Goal: Task Accomplishment & Management: Use online tool/utility

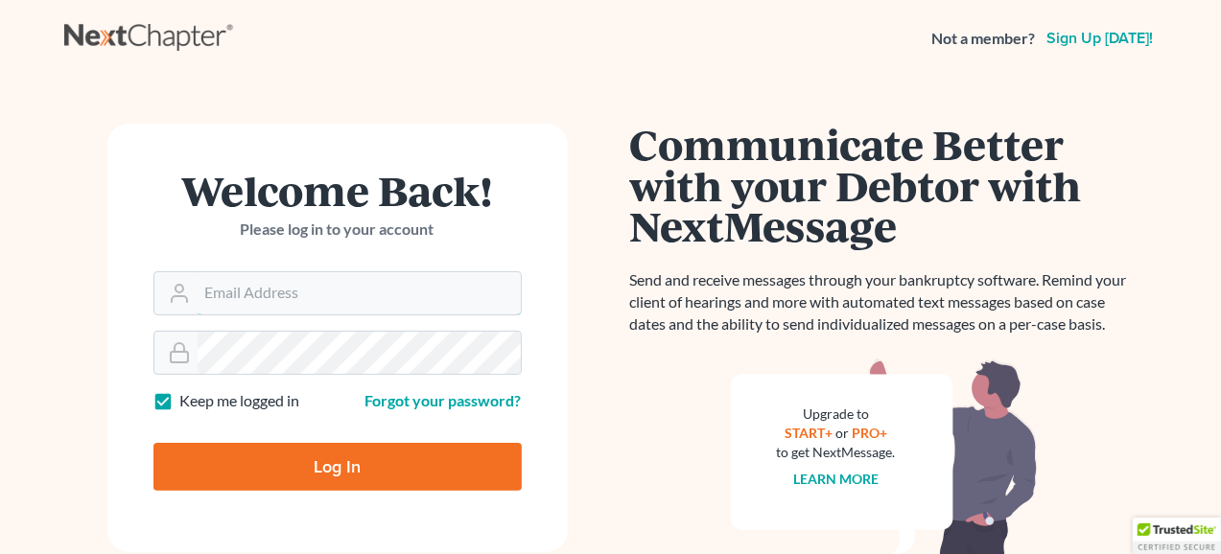
type input "[EMAIL_ADDRESS][DOMAIN_NAME]"
click at [276, 466] on input "Log In" at bounding box center [337, 467] width 368 height 48
type input "Thinking..."
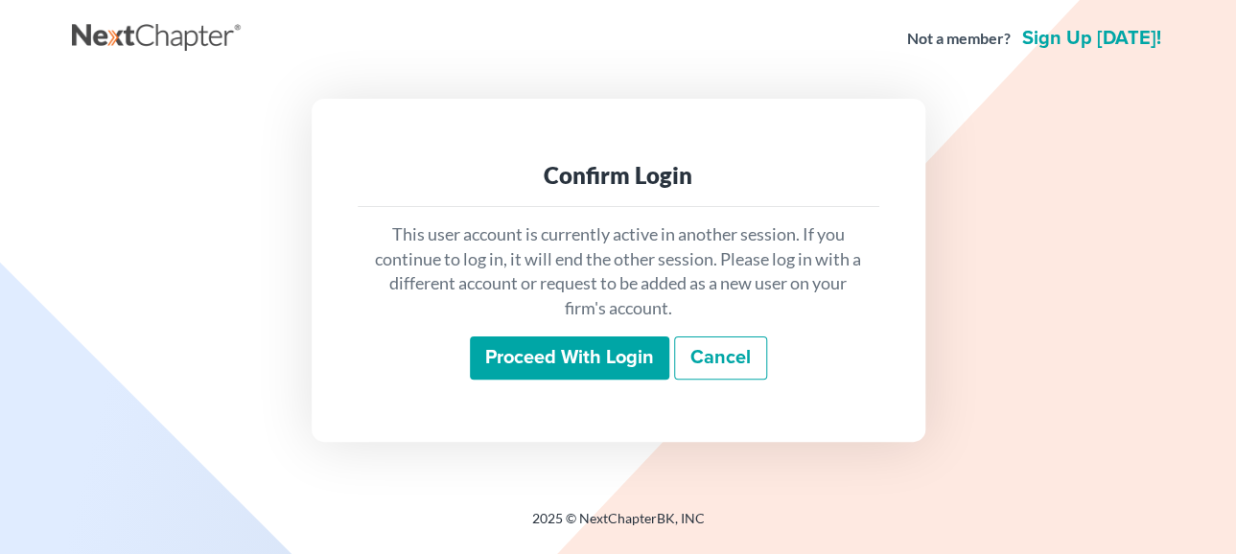
click at [596, 357] on input "Proceed with login" at bounding box center [569, 359] width 199 height 44
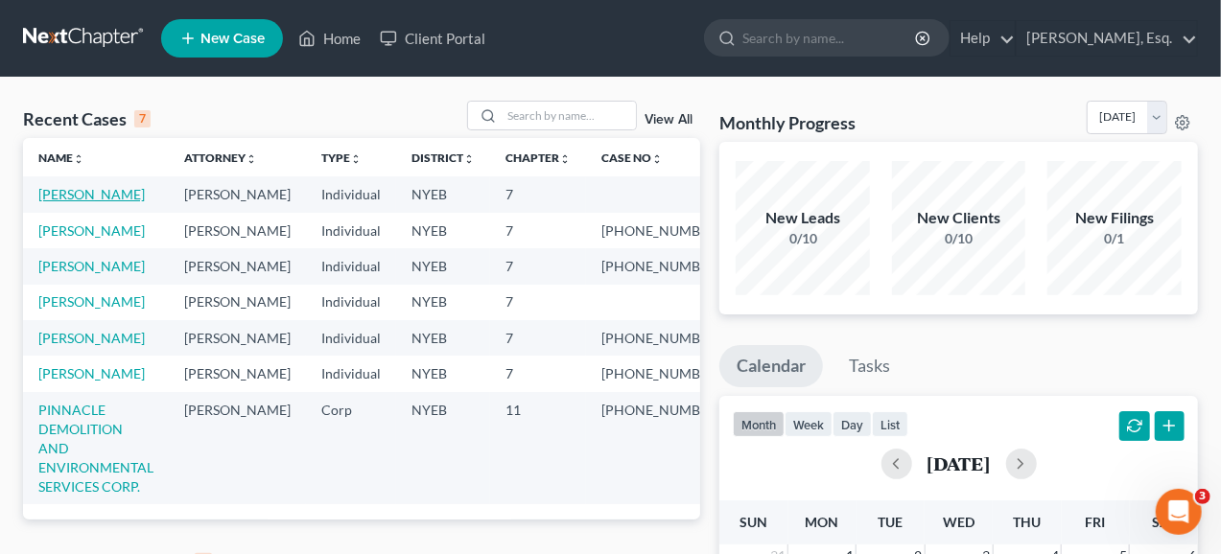
click at [71, 193] on link "[PERSON_NAME]" at bounding box center [91, 194] width 106 height 16
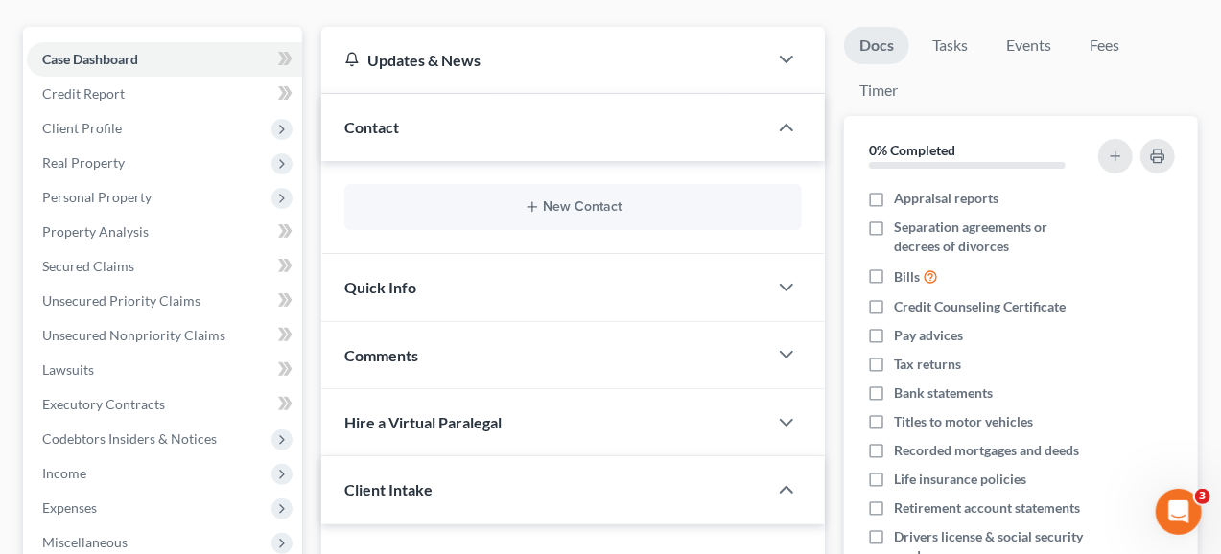
scroll to position [192, 0]
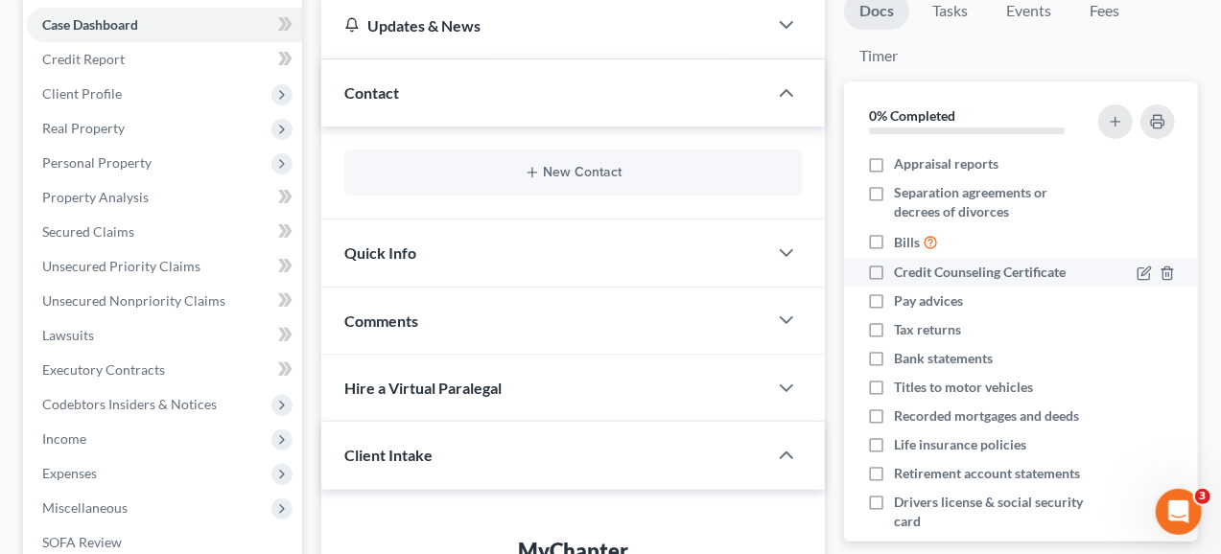
click at [894, 271] on label "Credit Counseling Certificate" at bounding box center [980, 272] width 172 height 19
click at [901, 271] on input "Credit Counseling Certificate" at bounding box center [907, 269] width 12 height 12
checkbox input "true"
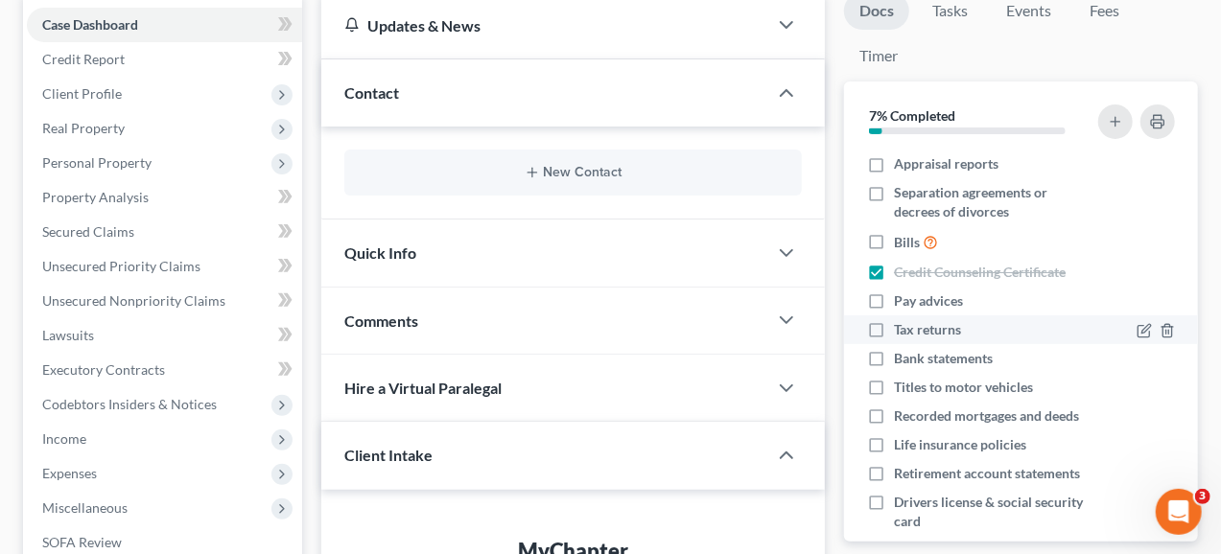
click at [894, 331] on label "Tax returns" at bounding box center [927, 329] width 67 height 19
click at [901, 331] on input "Tax returns" at bounding box center [907, 326] width 12 height 12
checkbox input "true"
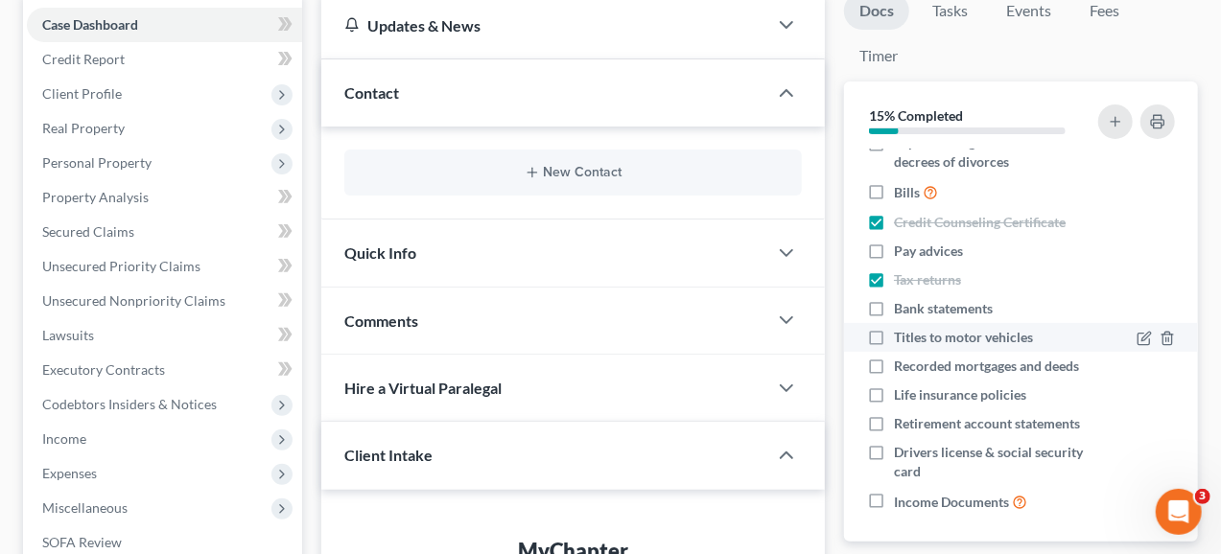
scroll to position [75, 0]
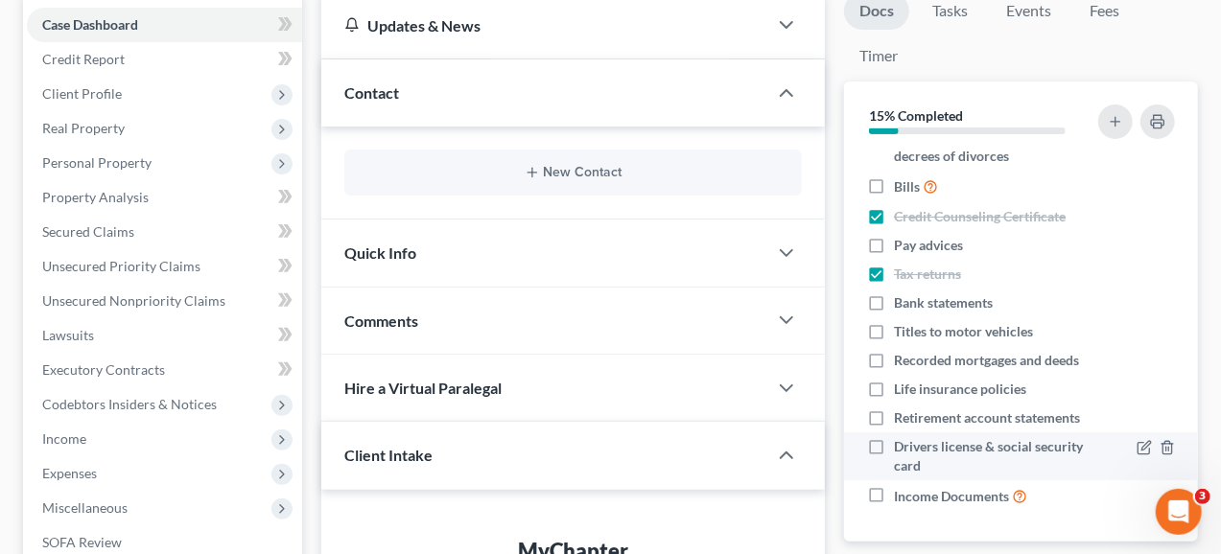
click at [894, 449] on label "Drivers license & social security card" at bounding box center [993, 456] width 199 height 38
click at [901, 449] on input "Drivers license & social security card" at bounding box center [907, 443] width 12 height 12
checkbox input "true"
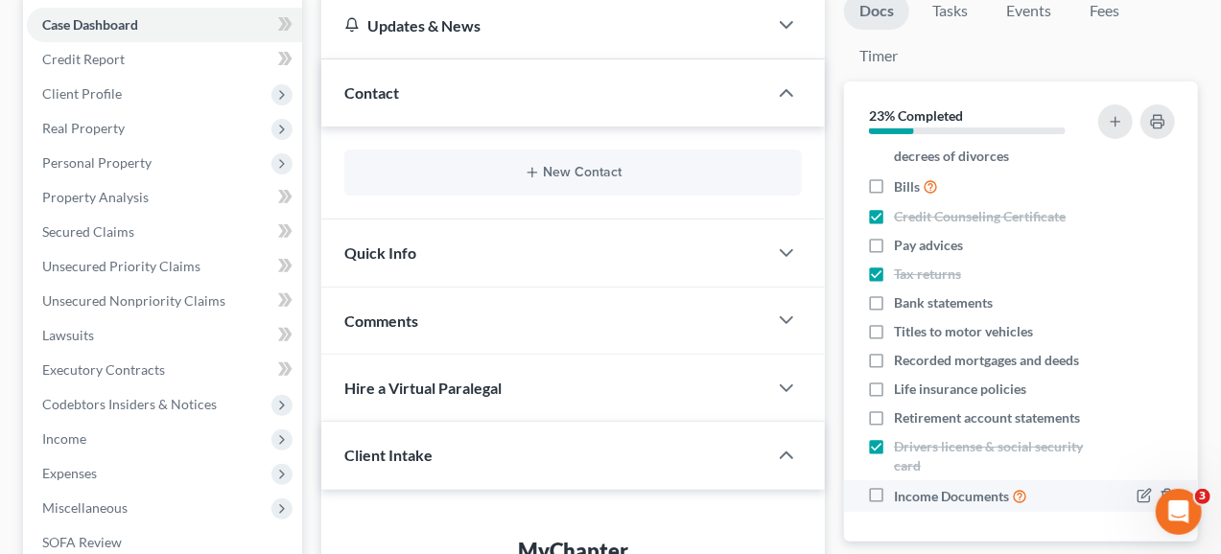
click at [894, 494] on label "Income Documents" at bounding box center [960, 496] width 133 height 22
click at [901, 494] on input "Income Documents" at bounding box center [907, 491] width 12 height 12
checkbox input "true"
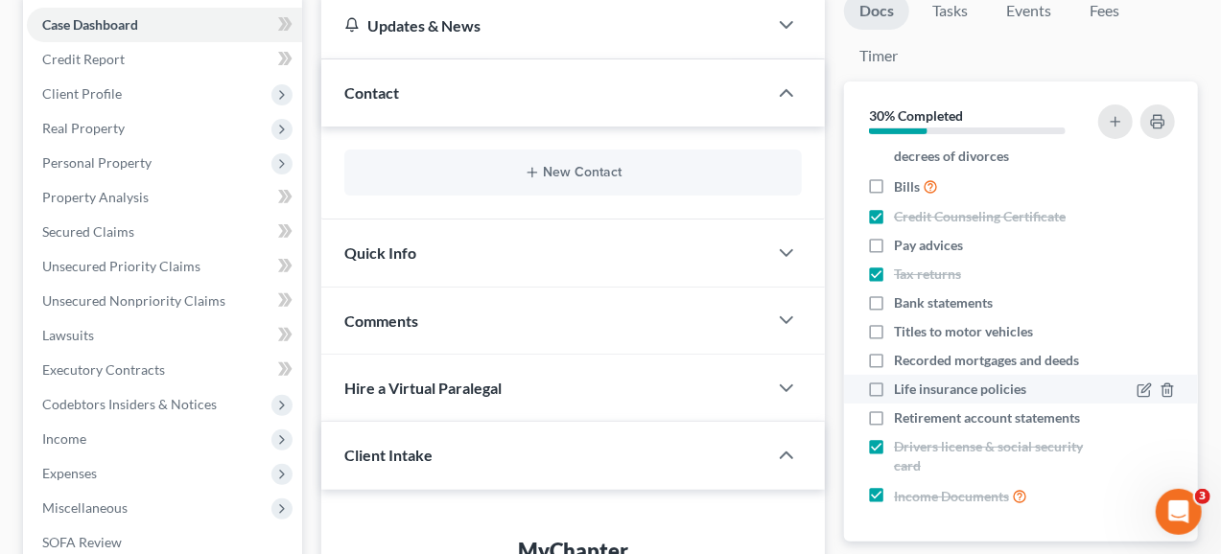
click at [894, 380] on label "Life insurance policies" at bounding box center [960, 389] width 132 height 19
click at [901, 380] on input "Life insurance policies" at bounding box center [907, 386] width 12 height 12
checkbox input "true"
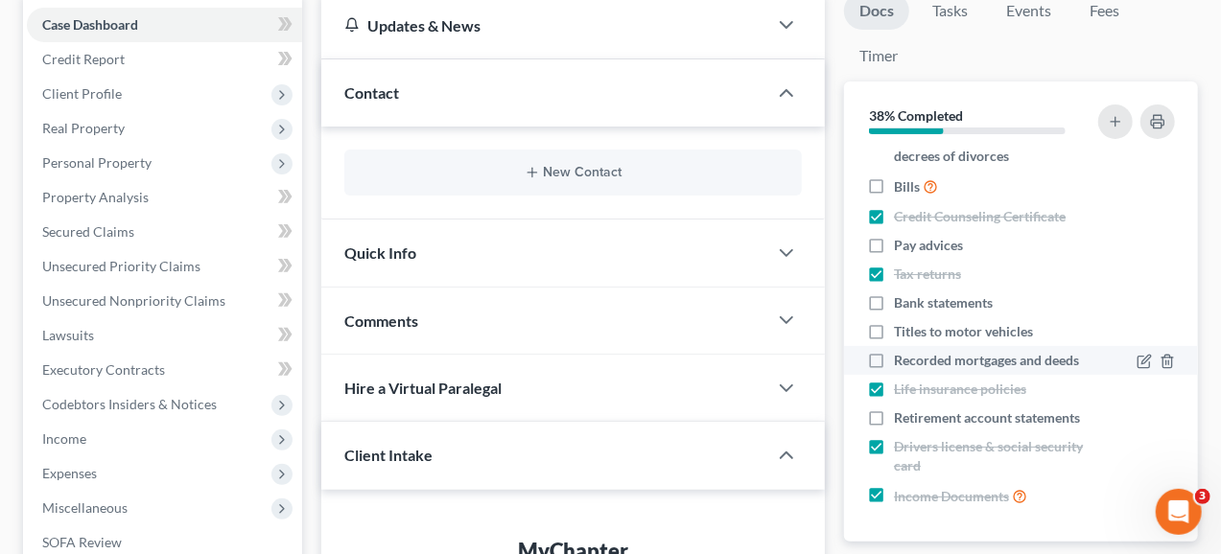
click at [894, 351] on label "Recorded mortgages and deeds" at bounding box center [986, 360] width 185 height 19
click at [901, 351] on input "Recorded mortgages and deeds" at bounding box center [907, 357] width 12 height 12
checkbox input "true"
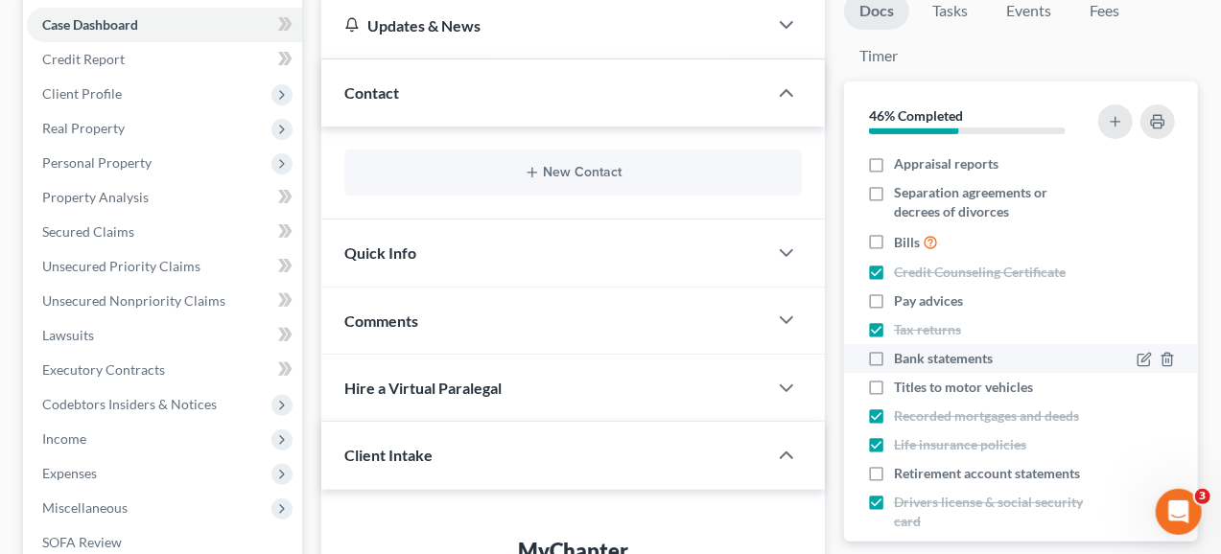
scroll to position [96, 0]
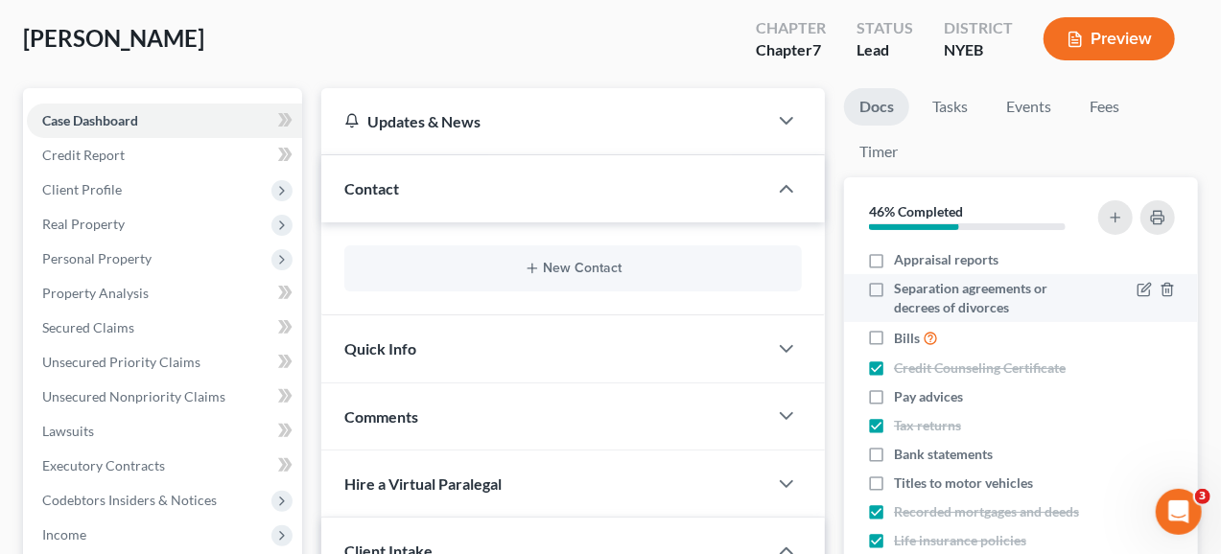
click at [894, 290] on label "Separation agreements or decrees of divorces" at bounding box center [993, 298] width 199 height 38
click at [901, 290] on input "Separation agreements or decrees of divorces" at bounding box center [907, 285] width 12 height 12
checkbox input "true"
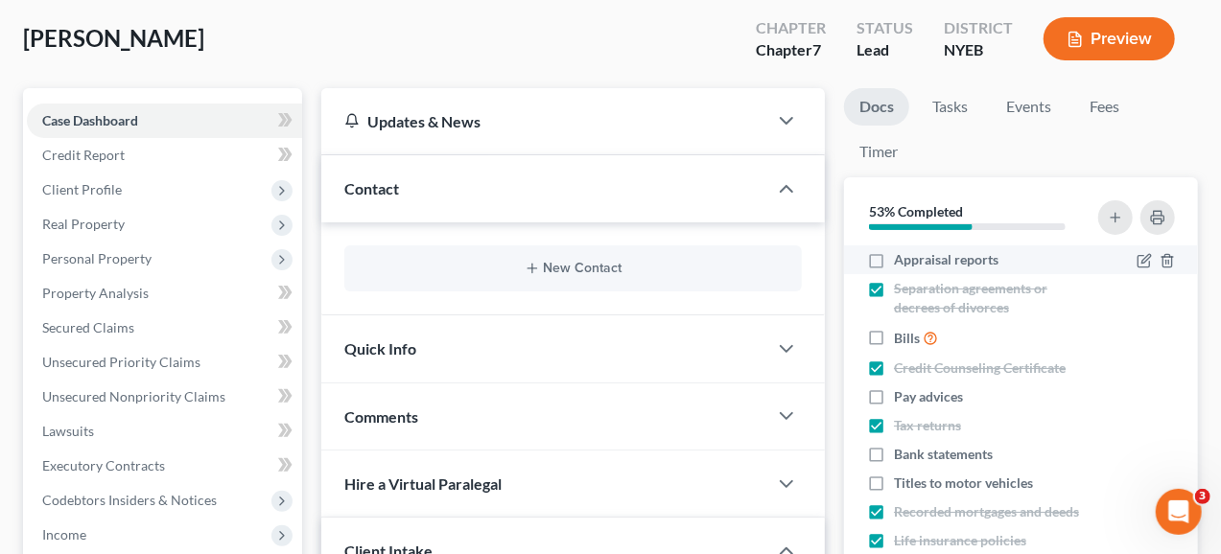
click at [894, 257] on label "Appraisal reports" at bounding box center [946, 259] width 105 height 19
click at [901, 257] on input "Appraisal reports" at bounding box center [907, 256] width 12 height 12
checkbox input "true"
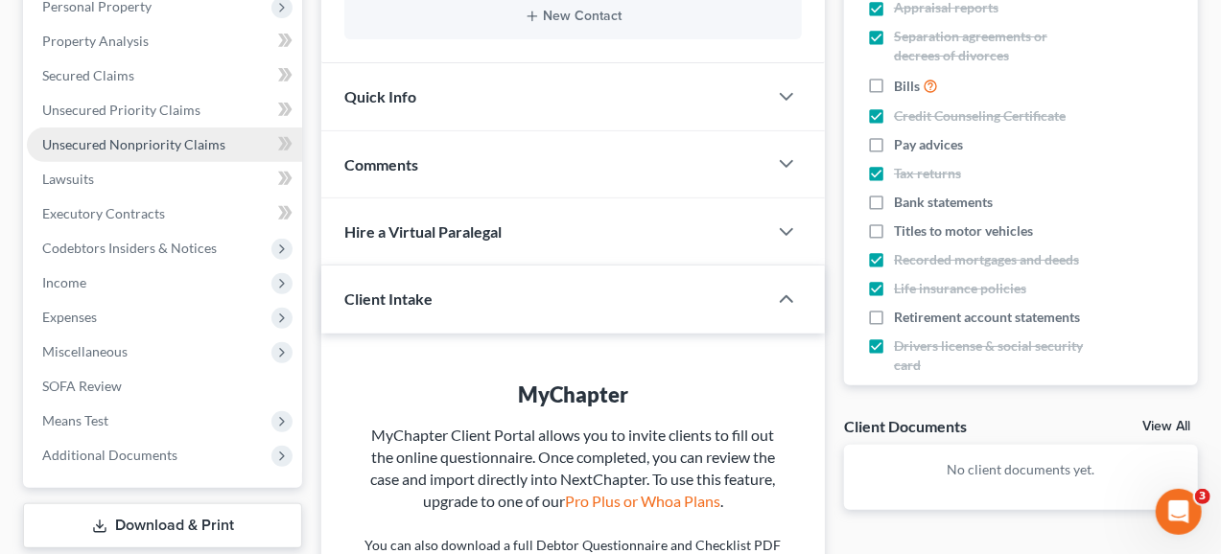
scroll to position [384, 0]
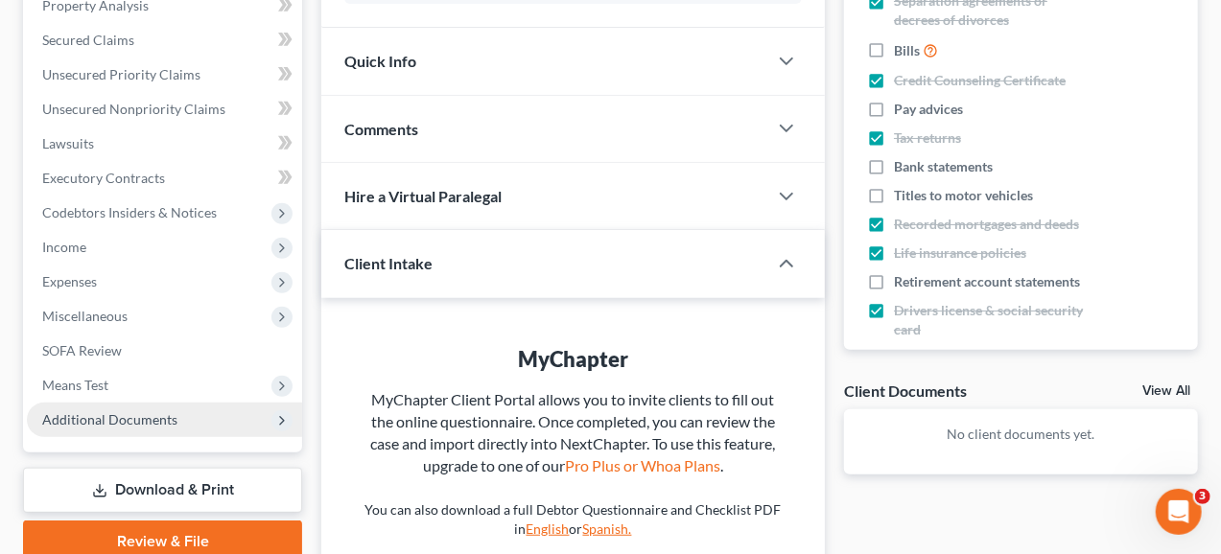
click at [233, 418] on span "Additional Documents" at bounding box center [164, 420] width 275 height 35
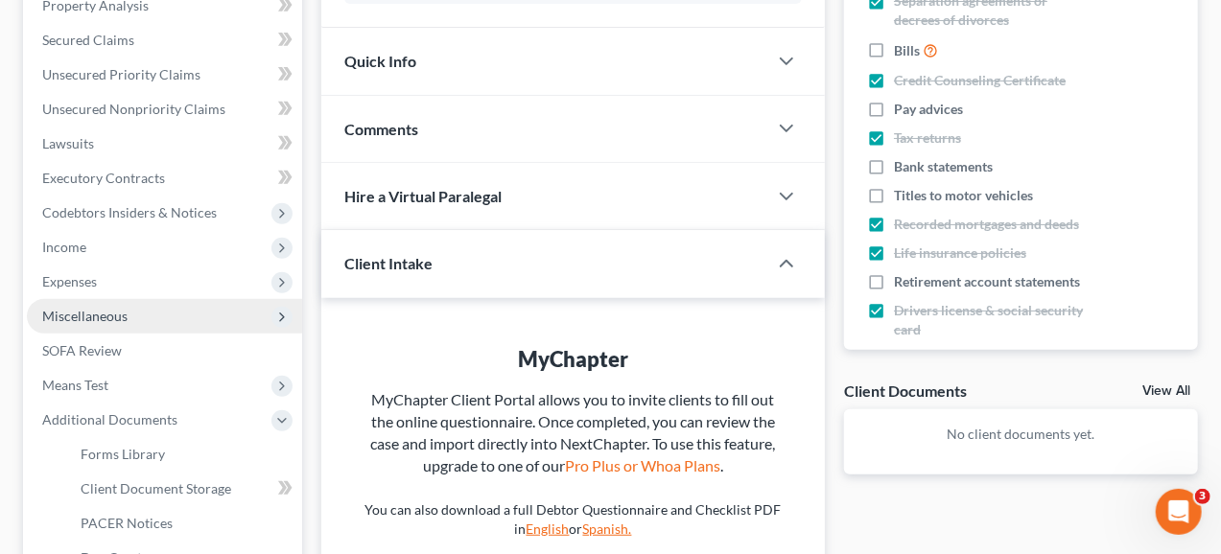
click at [128, 309] on span "Miscellaneous" at bounding box center [164, 316] width 275 height 35
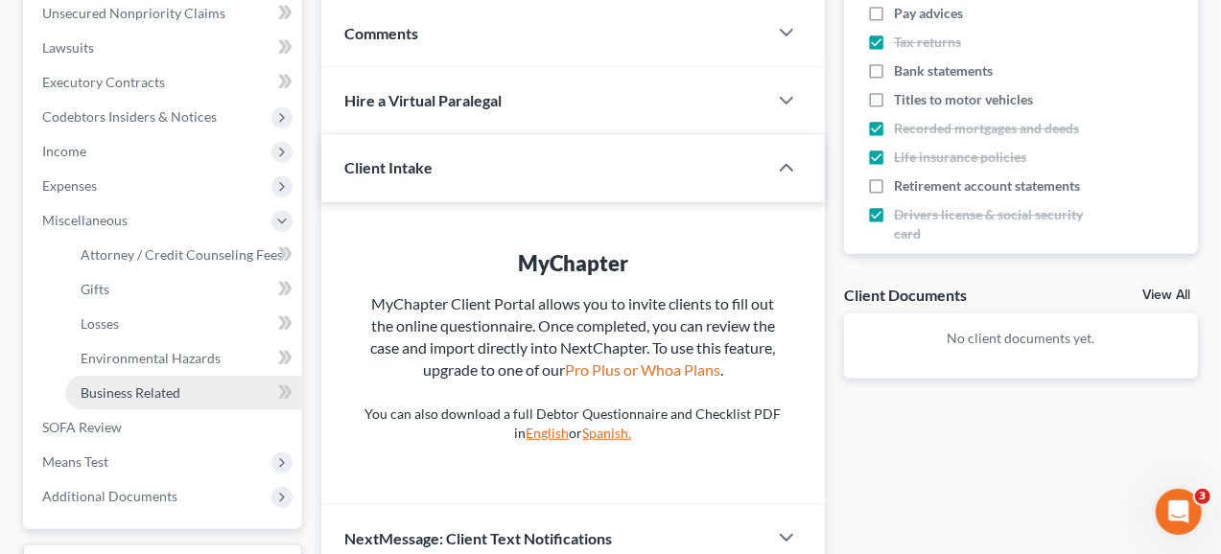
scroll to position [575, 0]
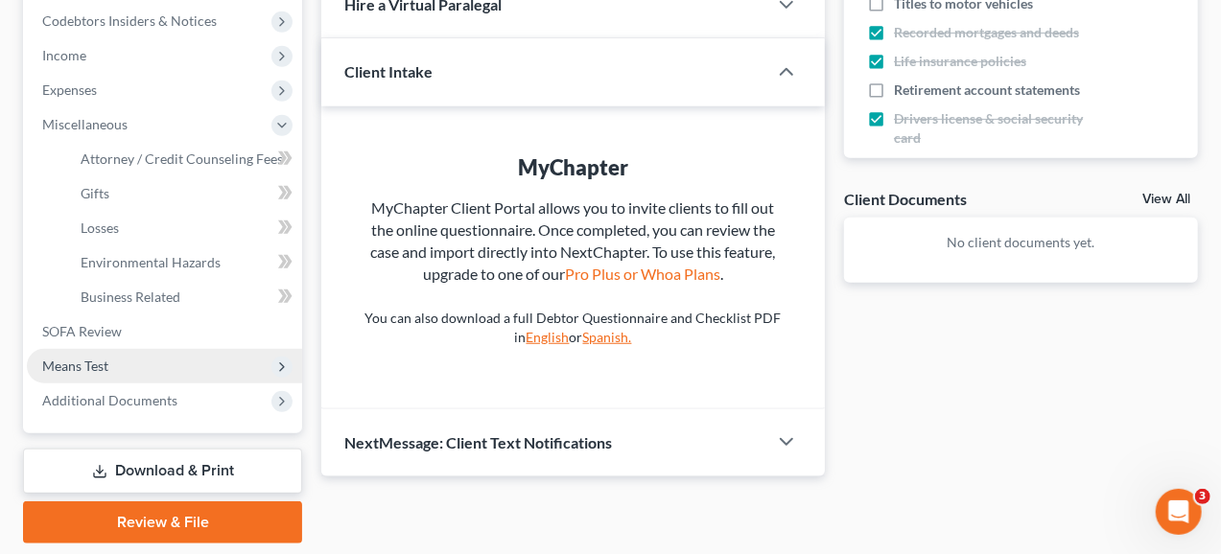
click at [220, 362] on span "Means Test" at bounding box center [164, 366] width 275 height 35
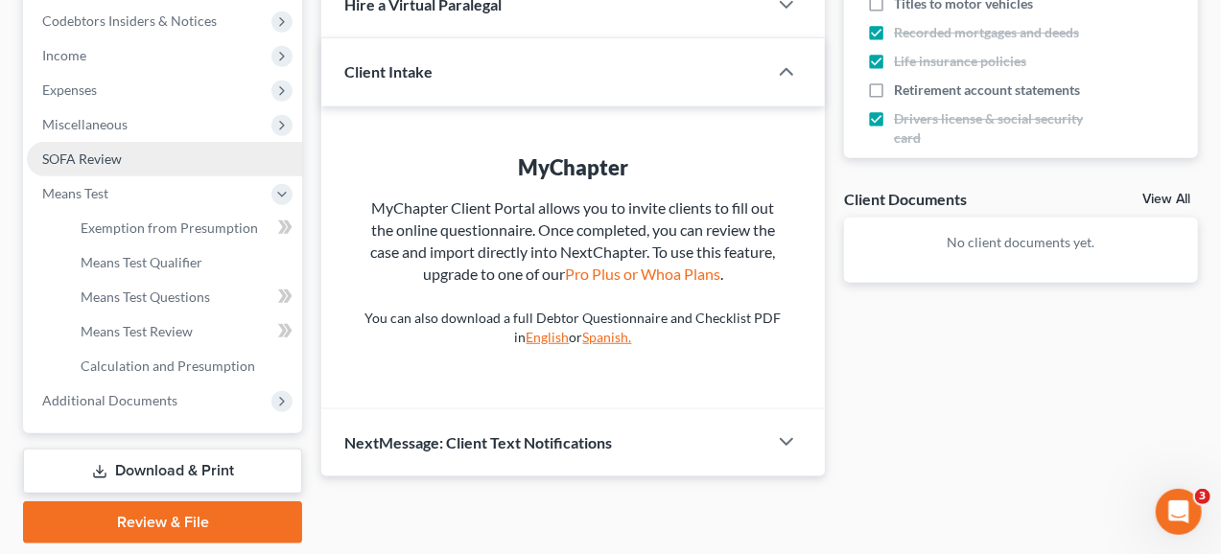
scroll to position [635, 0]
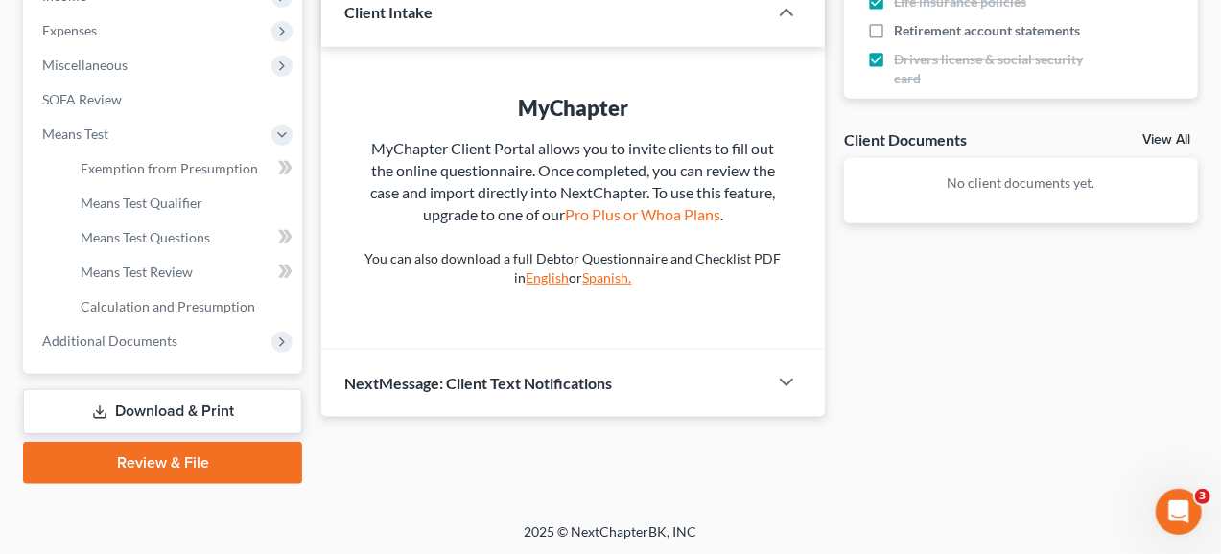
click at [265, 344] on span "Additional Documents" at bounding box center [164, 341] width 275 height 35
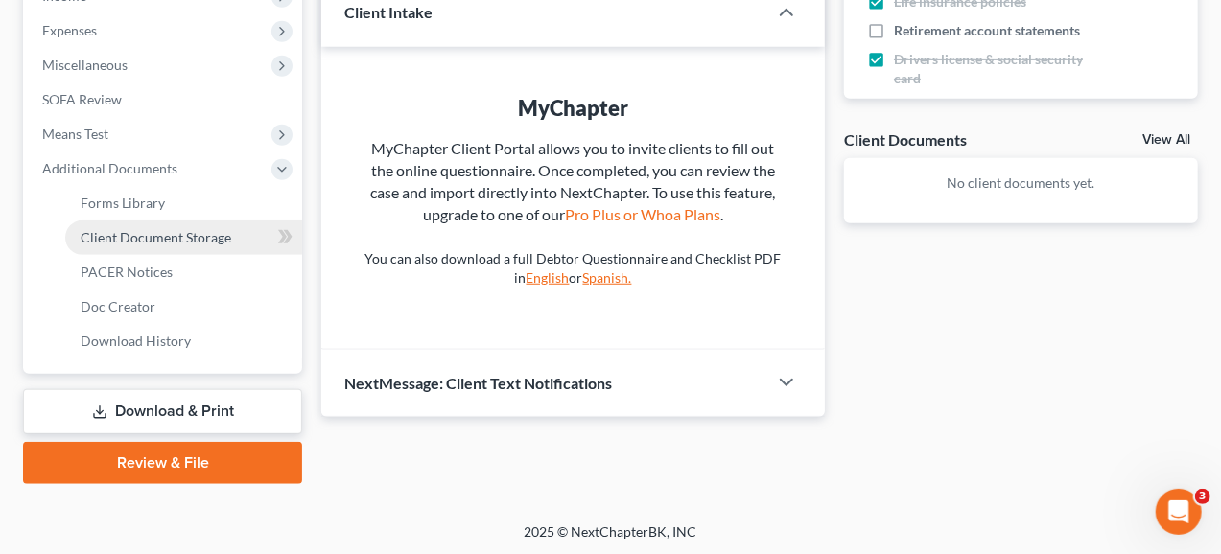
click at [154, 229] on span "Client Document Storage" at bounding box center [156, 237] width 151 height 16
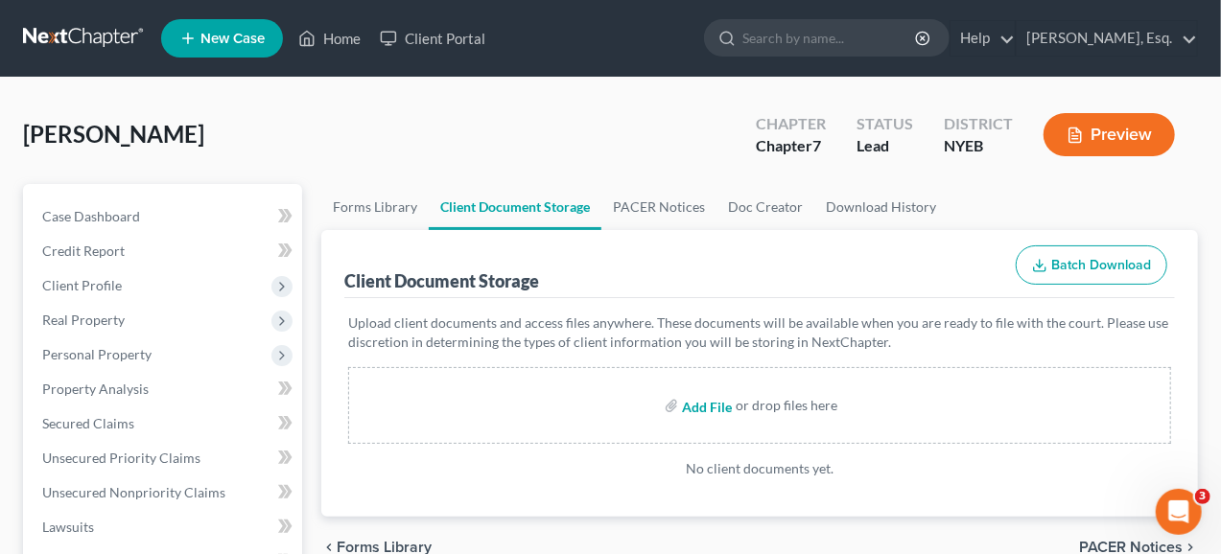
click at [704, 404] on input "file" at bounding box center [705, 405] width 46 height 35
click at [712, 409] on input "file" at bounding box center [705, 405] width 46 height 35
type input "C:\fakepath\1st course - Credit Counseling Cert - [PERSON_NAME] - Abacus.pdf"
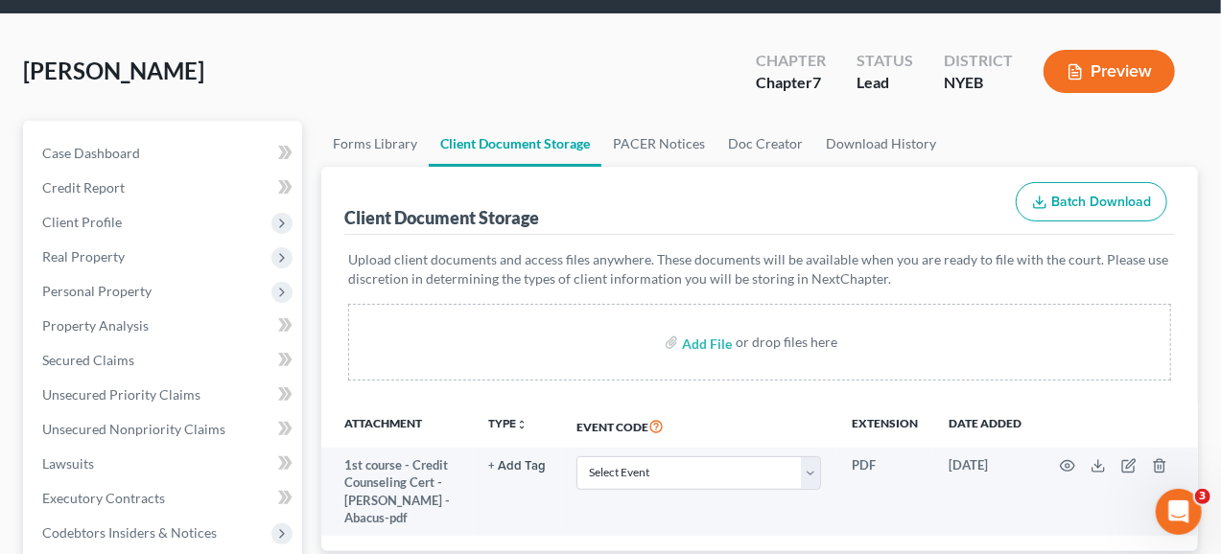
scroll to position [96, 0]
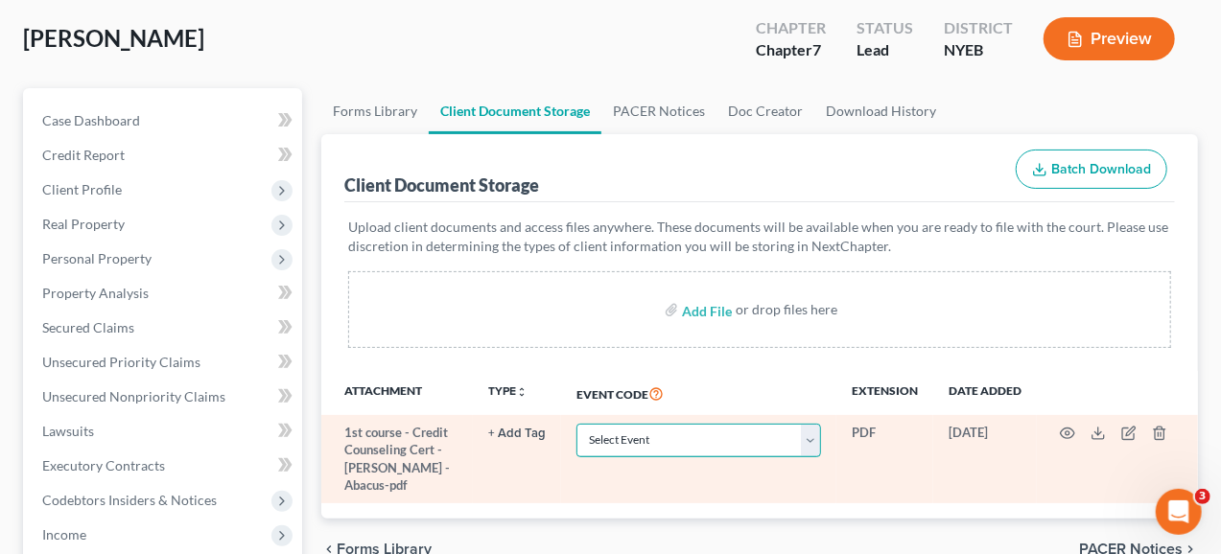
click at [805, 435] on select "Select Event Certificate of Credit Counseling Employee Income Records / Copies …" at bounding box center [698, 441] width 245 height 34
select select "0"
click at [576, 424] on select "Select Event Certificate of Credit Counseling Employee Income Records / Copies …" at bounding box center [698, 441] width 245 height 34
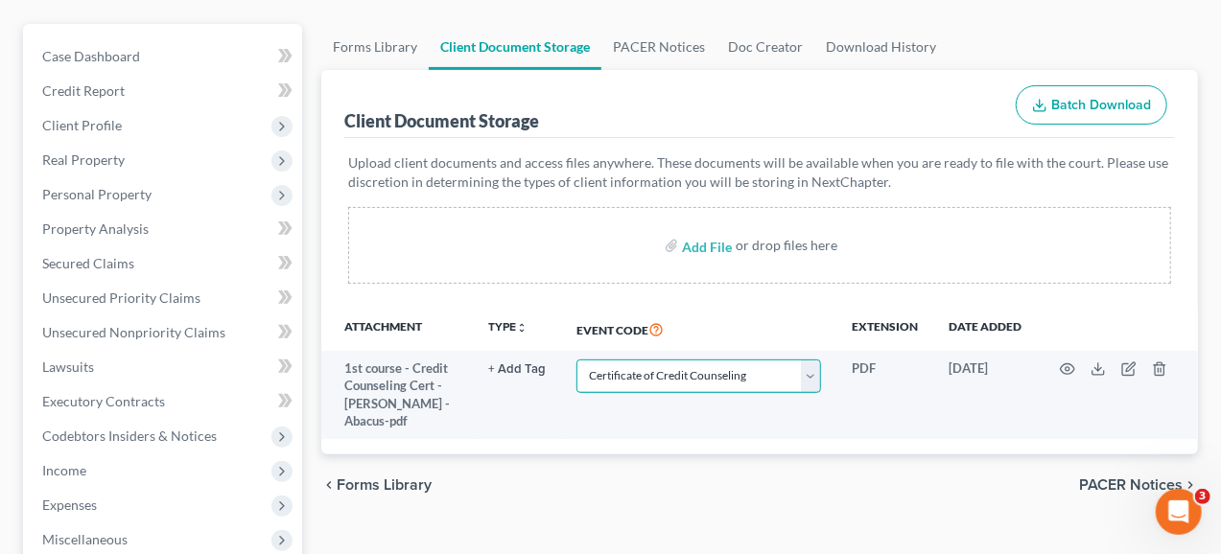
scroll to position [192, 0]
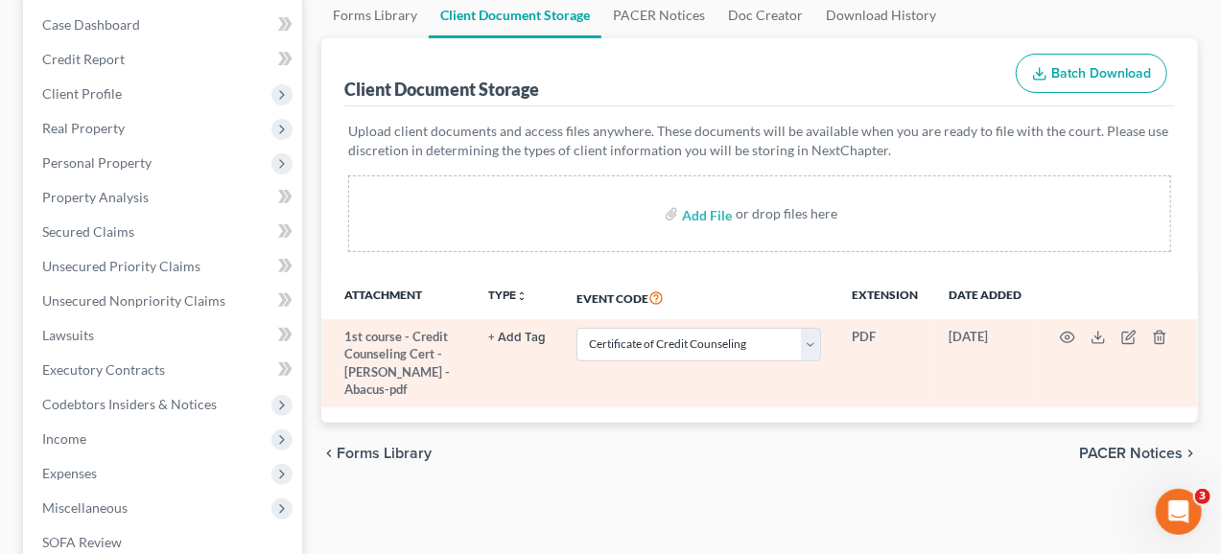
click at [1078, 385] on td at bounding box center [1117, 363] width 161 height 88
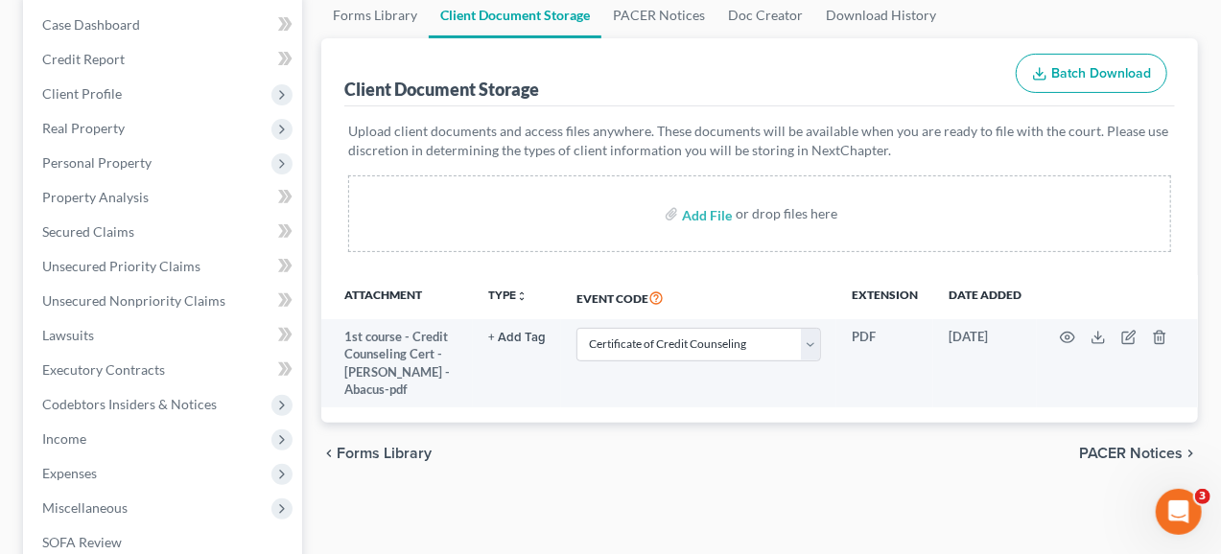
click at [1149, 452] on span "PACER Notices" at bounding box center [1131, 453] width 104 height 15
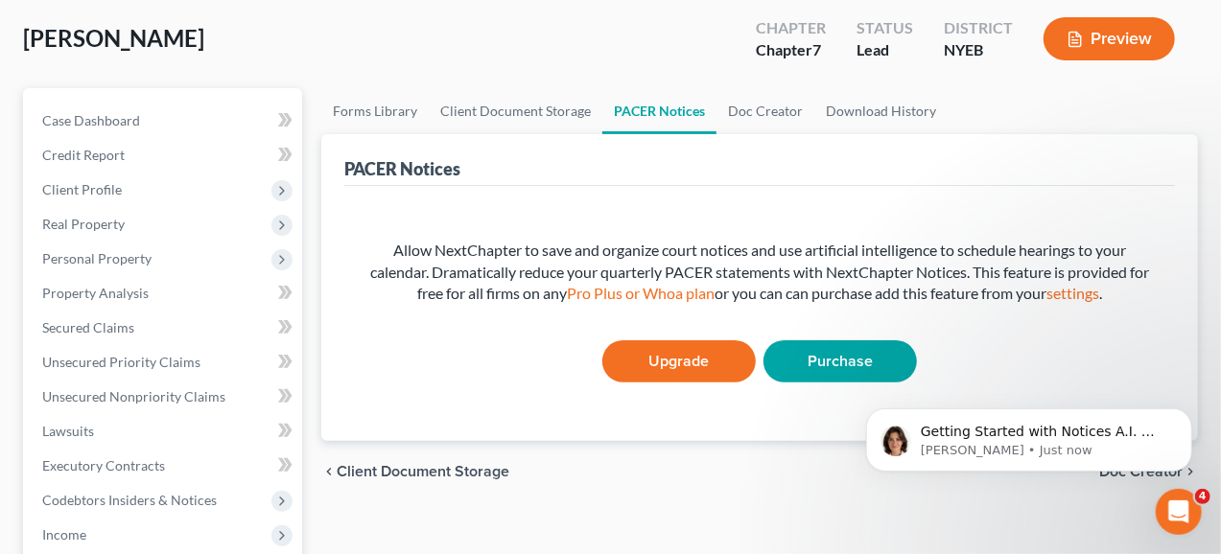
click at [384, 466] on span "Client Document Storage" at bounding box center [423, 471] width 173 height 15
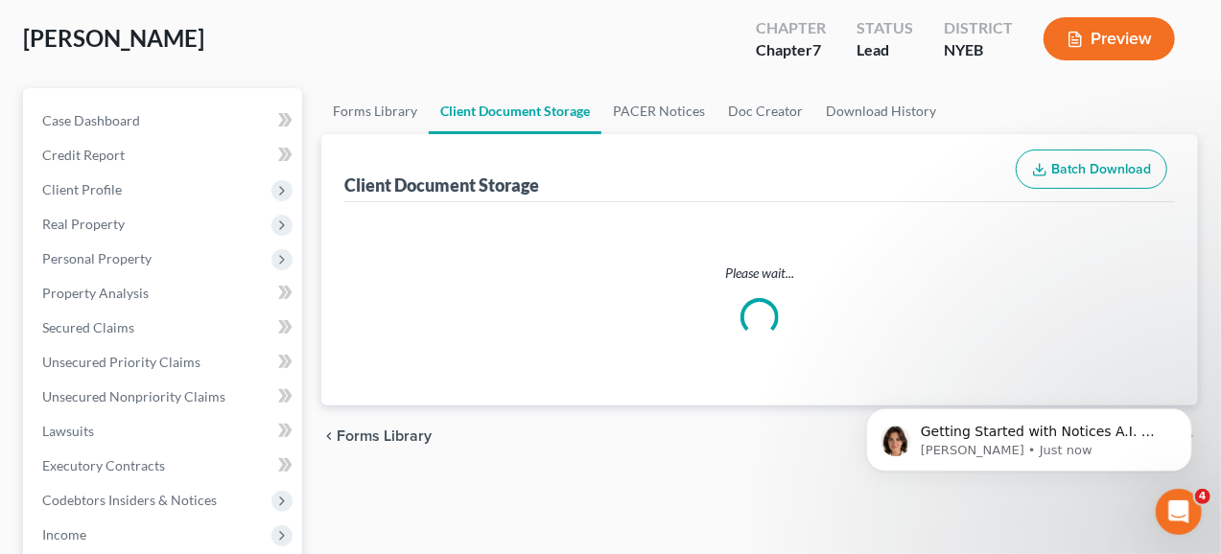
scroll to position [19, 0]
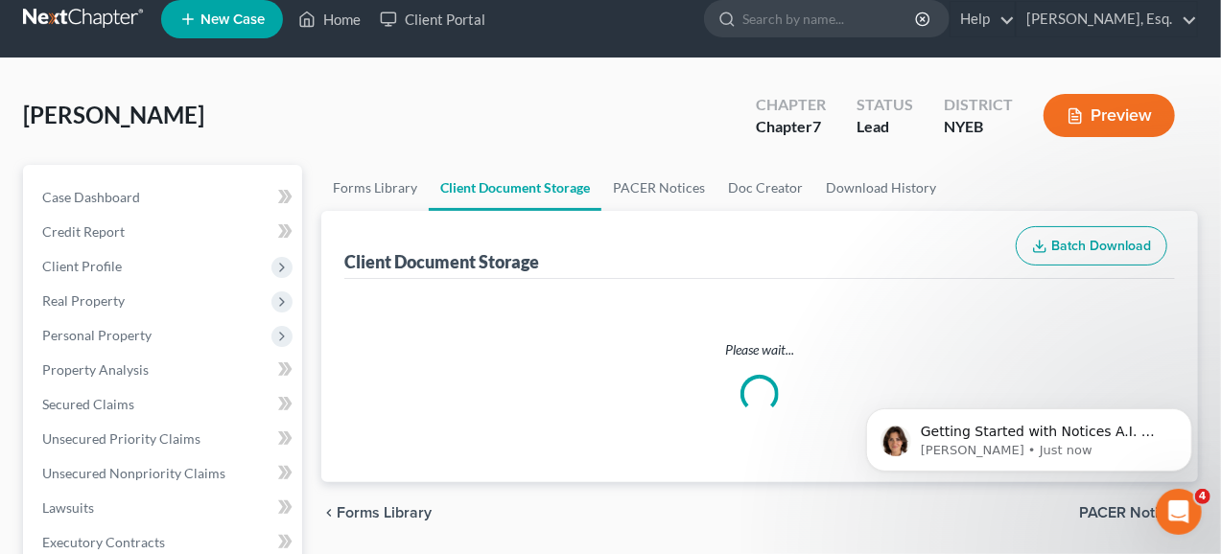
select select "0"
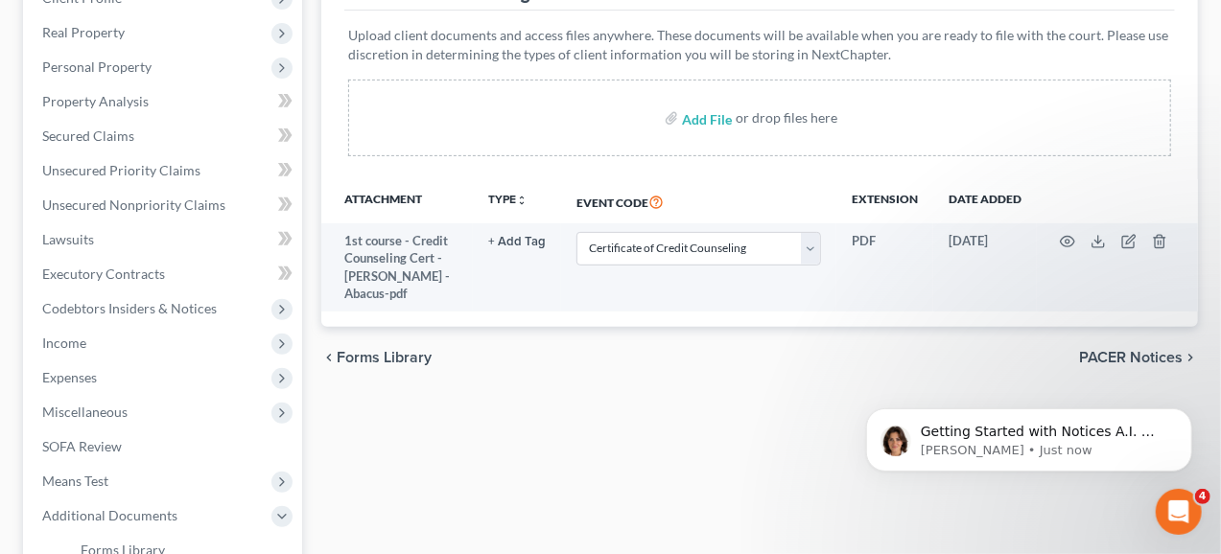
scroll to position [192, 0]
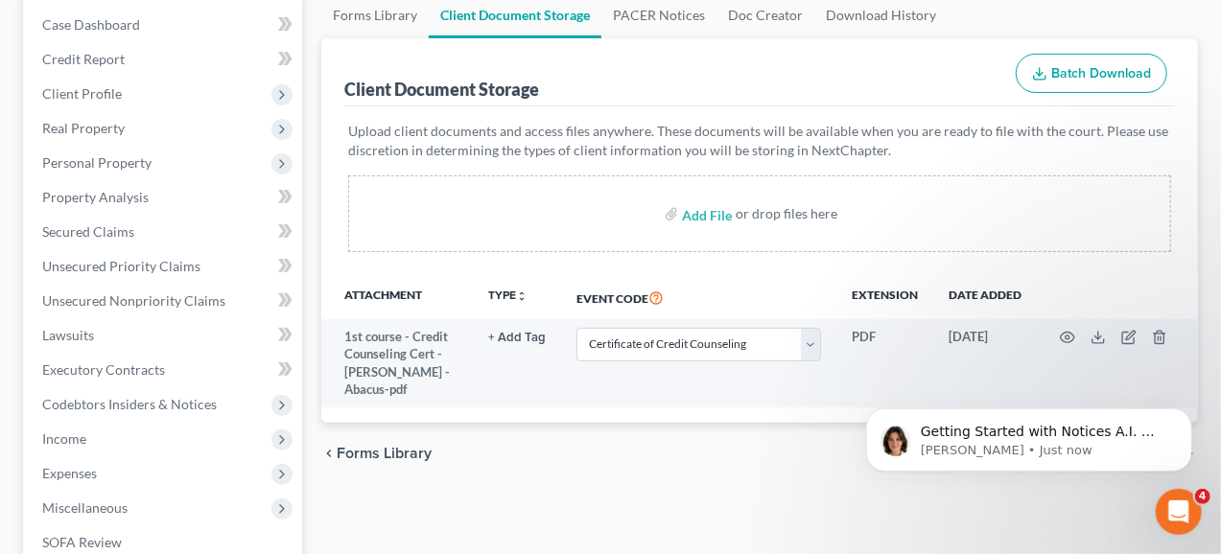
click at [1059, 335] on div "Getting Started with Notices A.I. 📫 Notices A.I. is an added feature which will…" at bounding box center [1028, 351] width 353 height 240
click at [1059, 338] on div "Getting Started with Notices A.I. 📫 Notices A.I. is an added feature which will…" at bounding box center [1028, 351] width 353 height 240
click at [1059, 337] on div "Getting Started with Notices A.I. 📫 Notices A.I. is an added feature which will…" at bounding box center [1028, 351] width 353 height 240
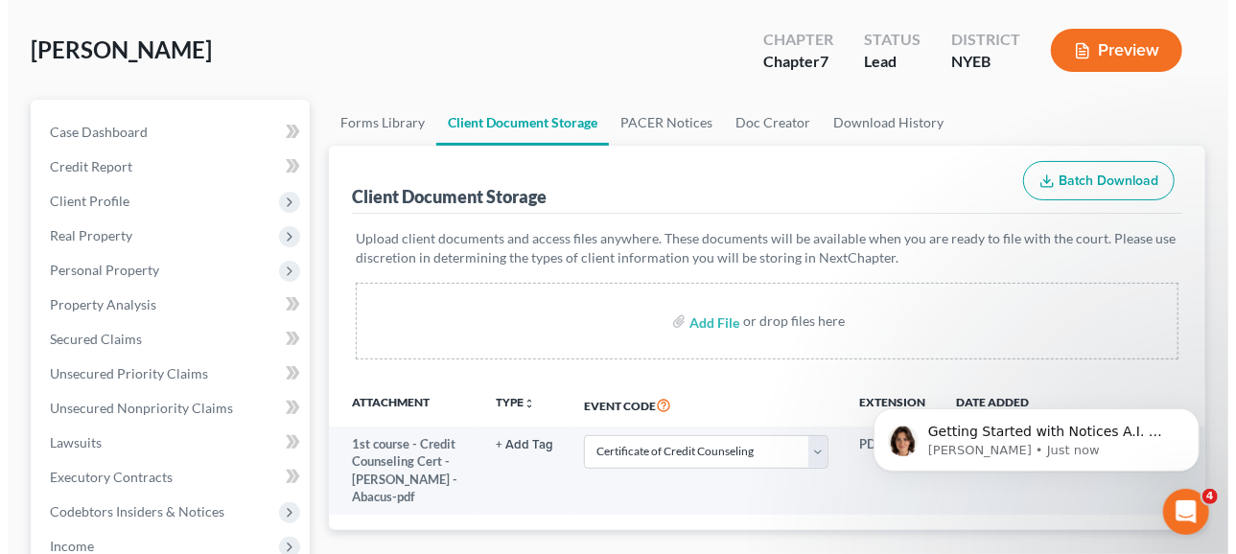
scroll to position [288, 0]
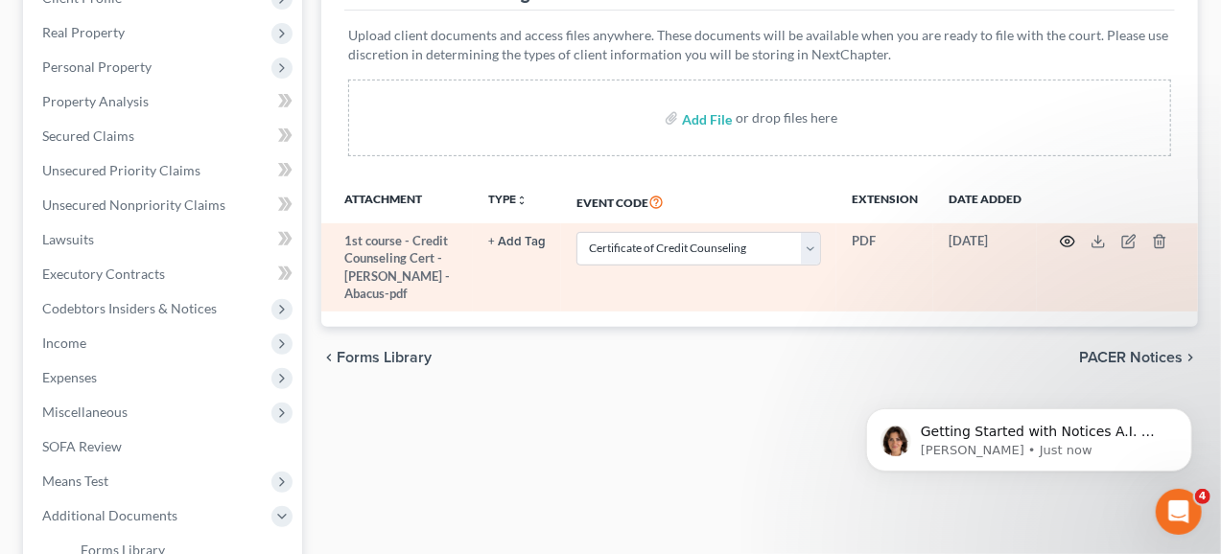
click at [1070, 240] on icon "button" at bounding box center [1067, 241] width 15 height 15
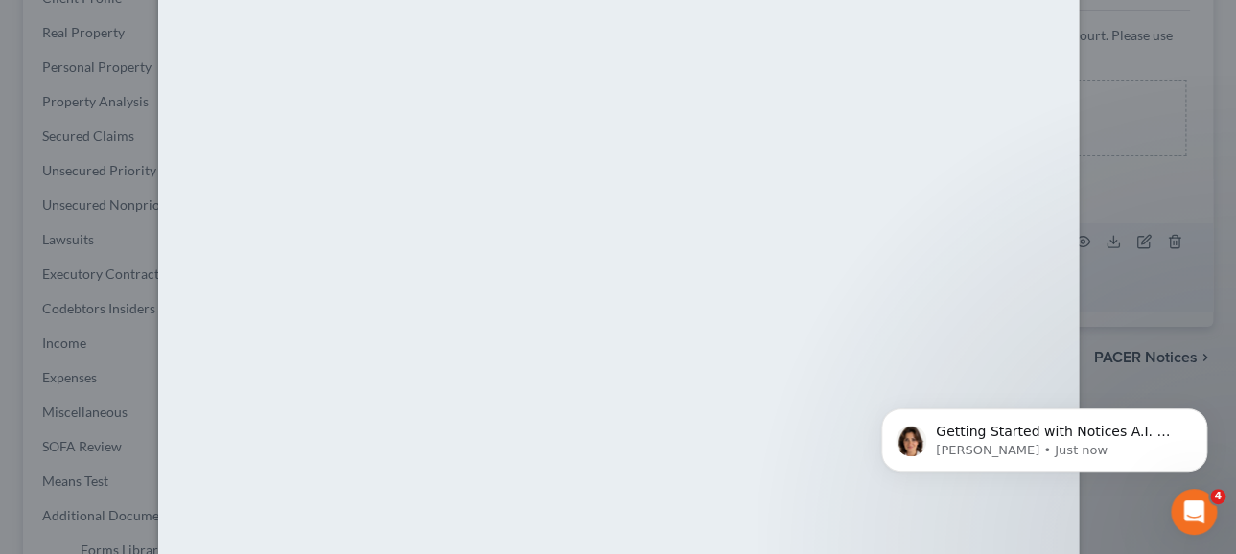
scroll to position [247, 0]
